Goal: Use online tool/utility: Utilize a website feature to perform a specific function

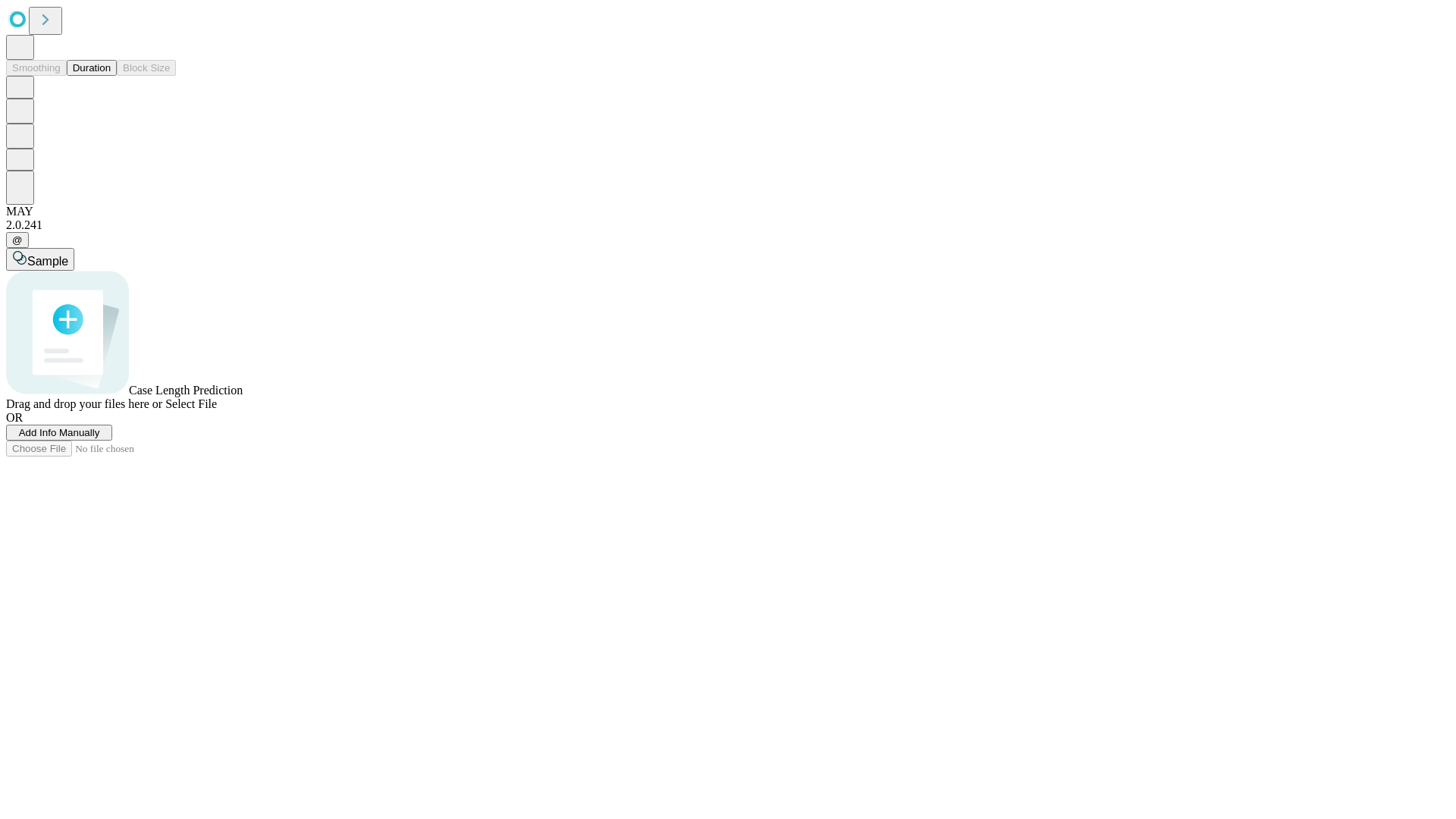
click at [217, 410] on span "Select File" at bounding box center [191, 403] width 52 height 13
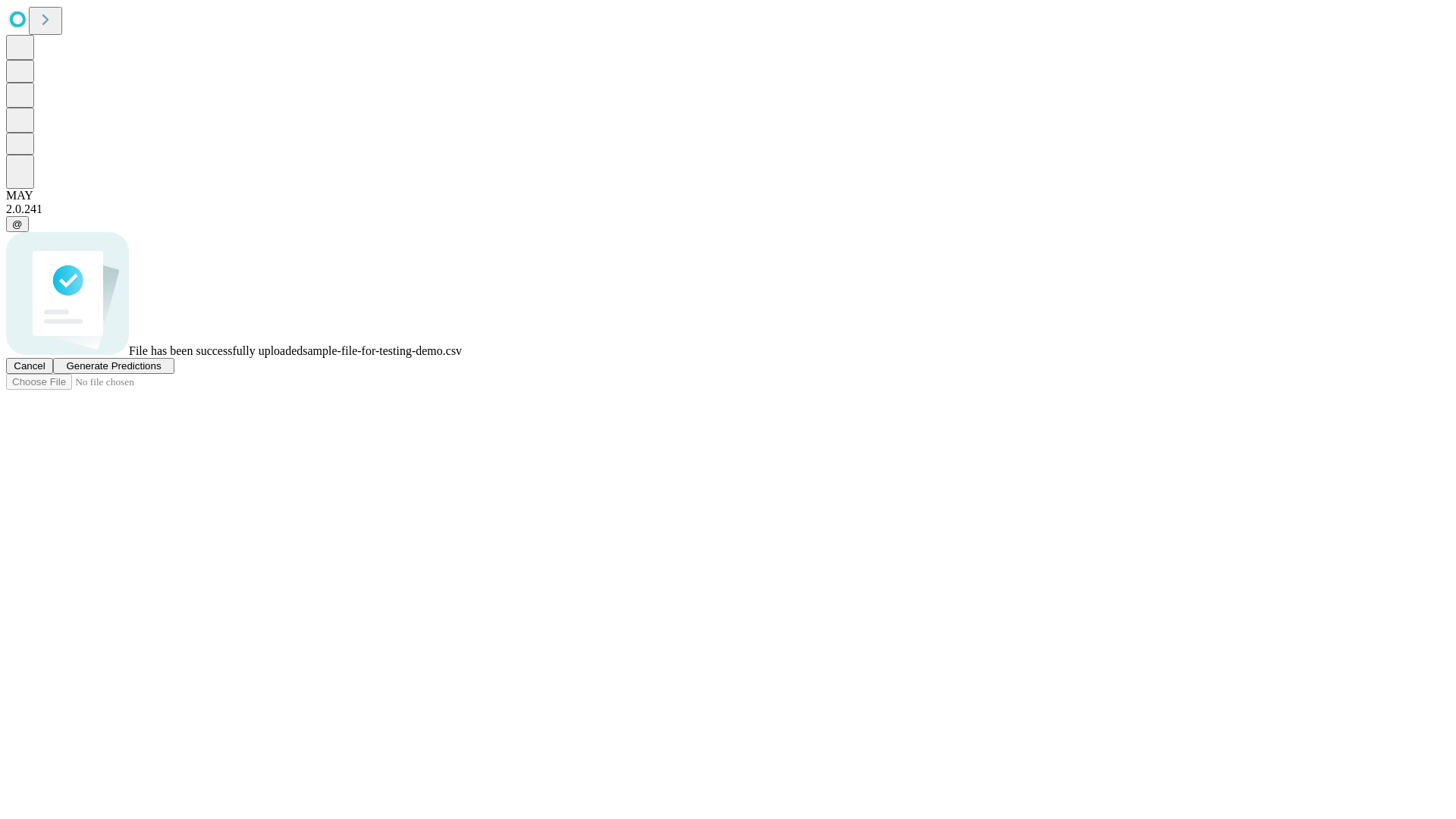
click at [161, 371] on span "Generate Predictions" at bounding box center [113, 365] width 94 height 11
